Goal: Task Accomplishment & Management: Use online tool/utility

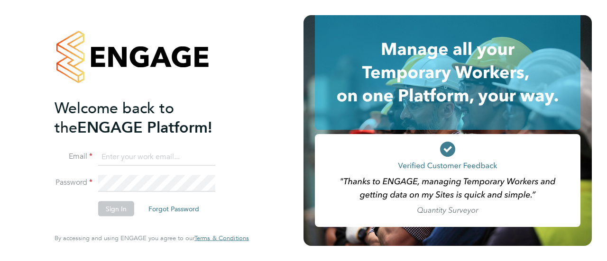
type input "[PERSON_NAME][EMAIL_ADDRESS][PERSON_NAME][DOMAIN_NAME]"
click at [119, 215] on button "Sign In" at bounding box center [116, 208] width 36 height 15
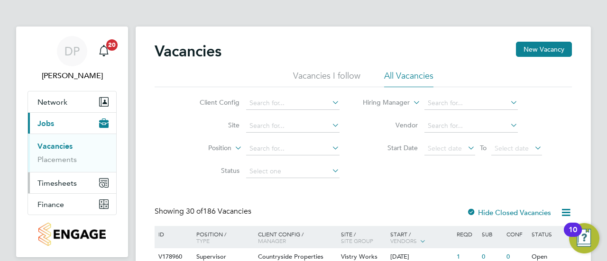
click at [62, 183] on span "Timesheets" at bounding box center [56, 183] width 39 height 9
